Goal: Find specific page/section: Find specific page/section

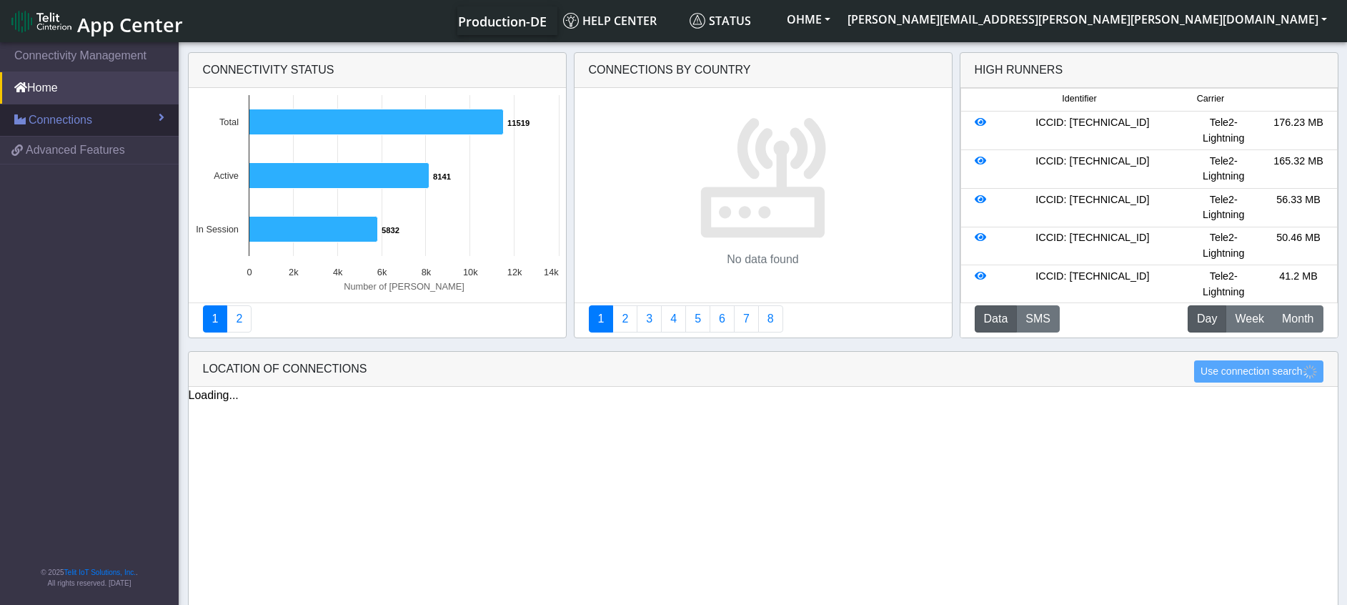
click at [92, 116] on link "Connections" at bounding box center [89, 119] width 179 height 31
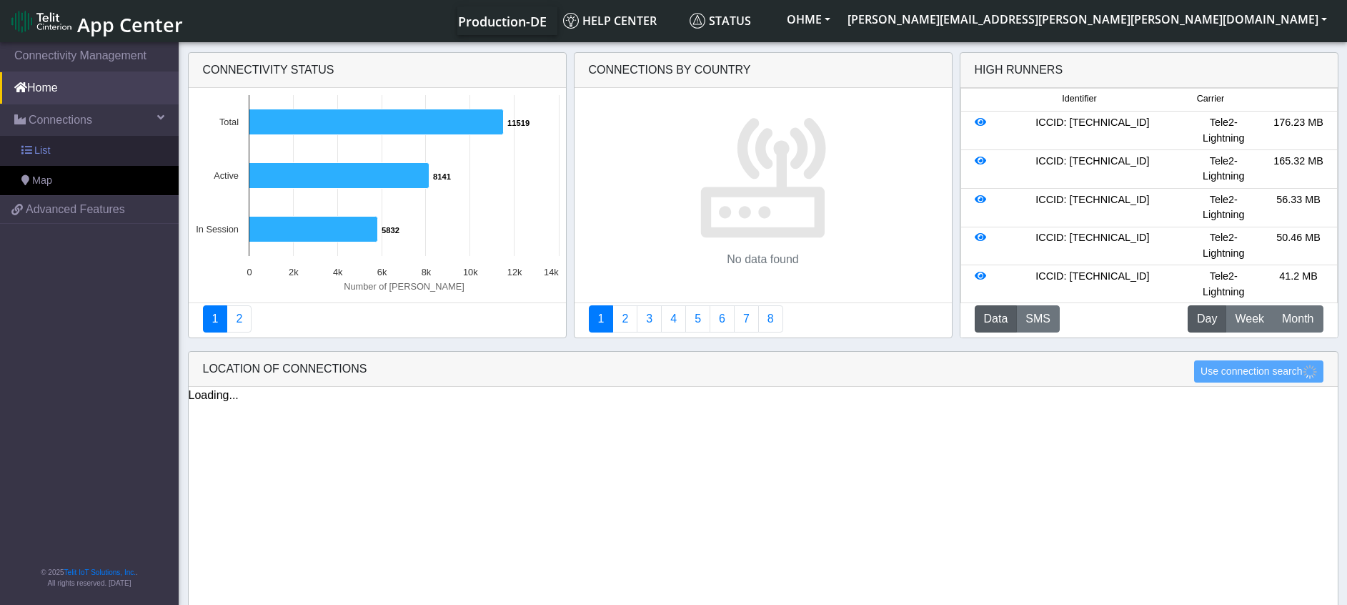
click at [36, 152] on span "List" at bounding box center [42, 151] width 16 height 16
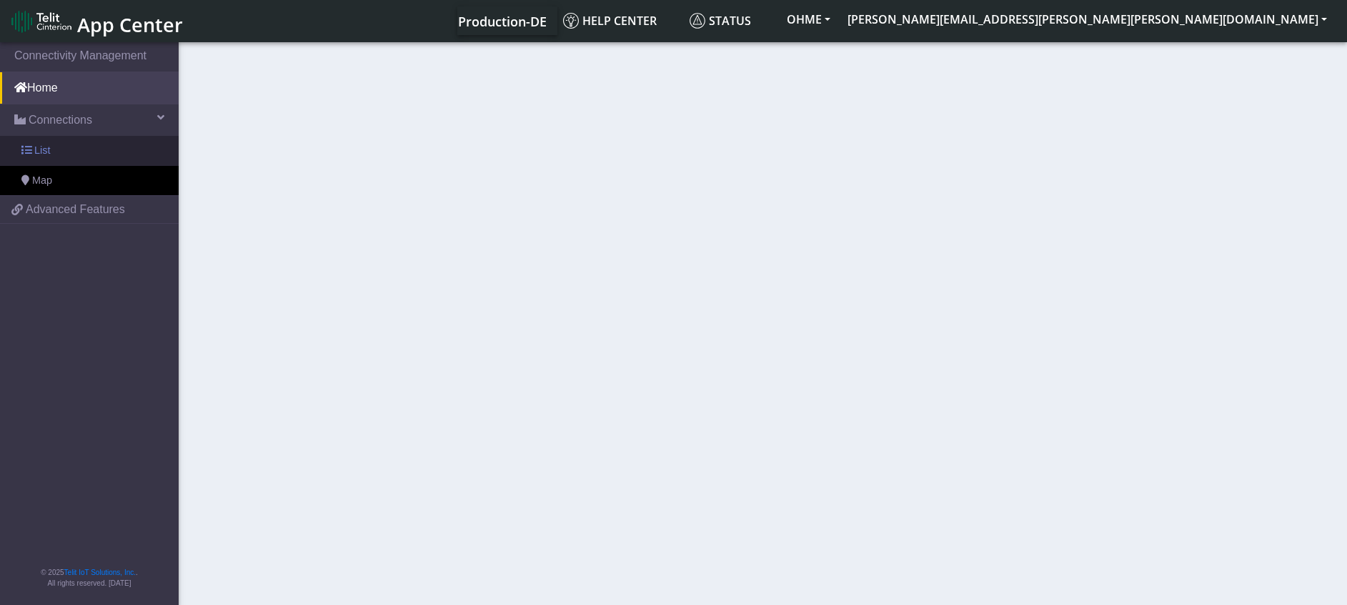
click at [36, 148] on span "List" at bounding box center [42, 151] width 16 height 16
